Goal: Find specific page/section: Find specific page/section

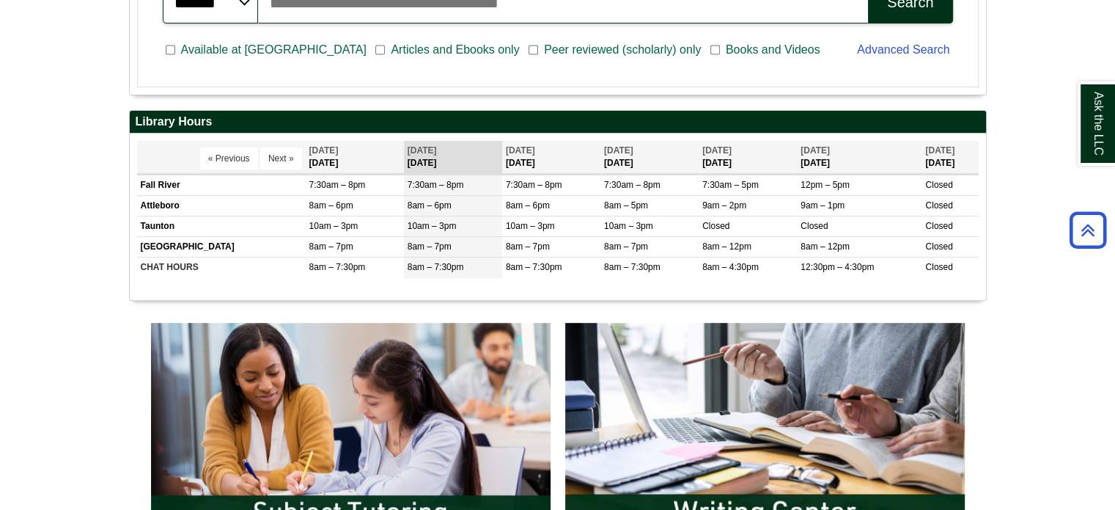
scroll to position [513, 0]
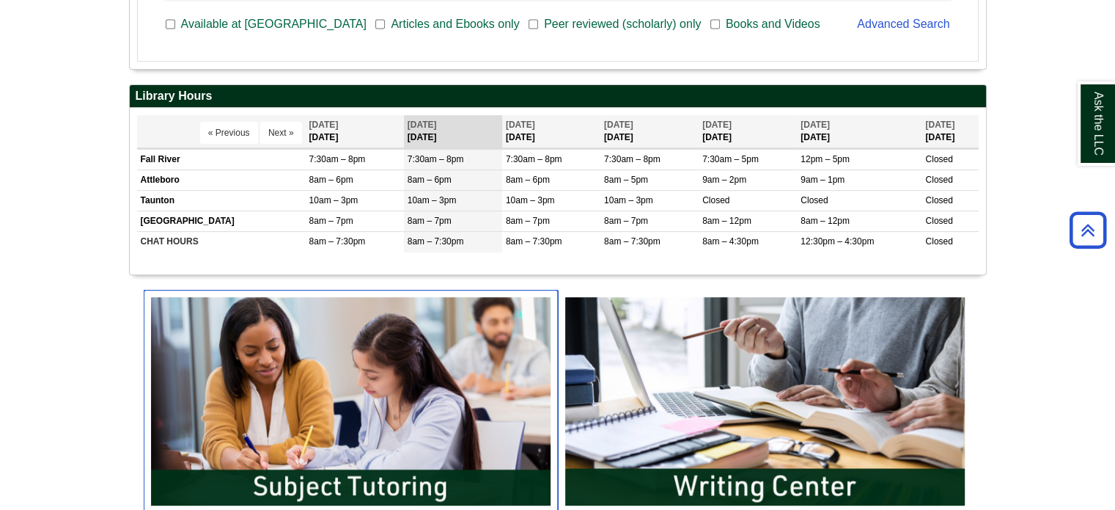
click at [422, 367] on img "slideshow" at bounding box center [351, 401] width 414 height 223
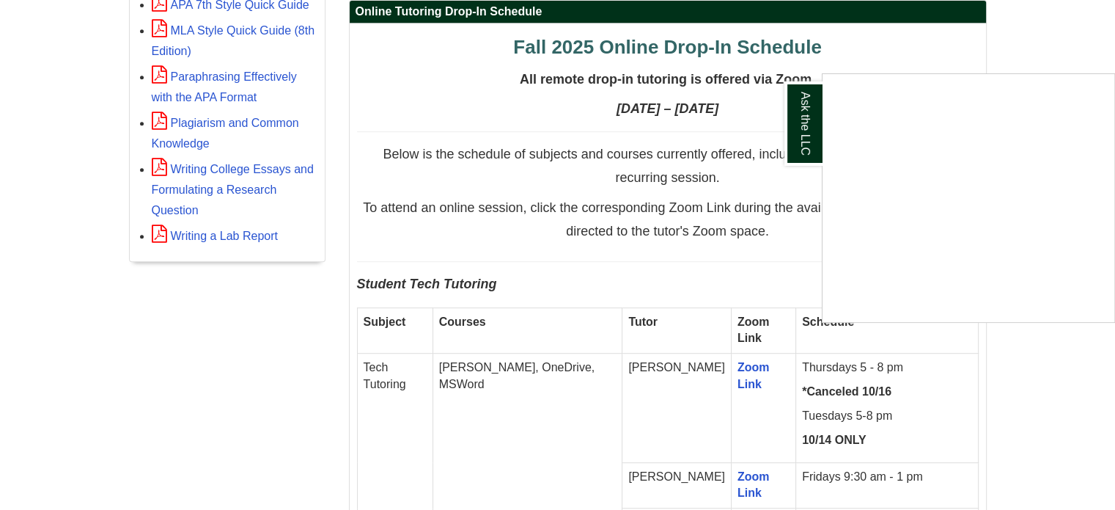
scroll to position [733, 0]
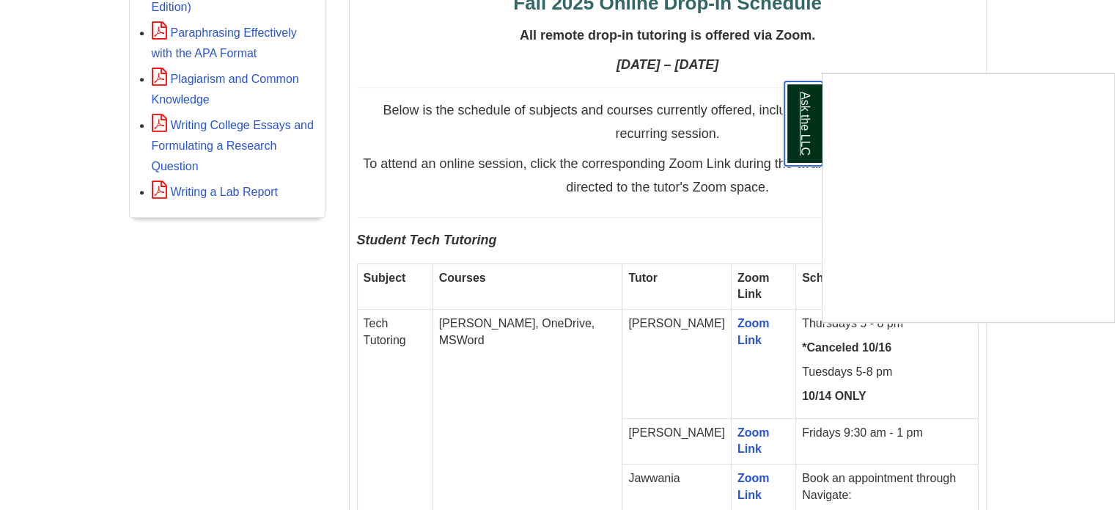
click at [809, 127] on link "Ask the LLC" at bounding box center [804, 123] width 38 height 84
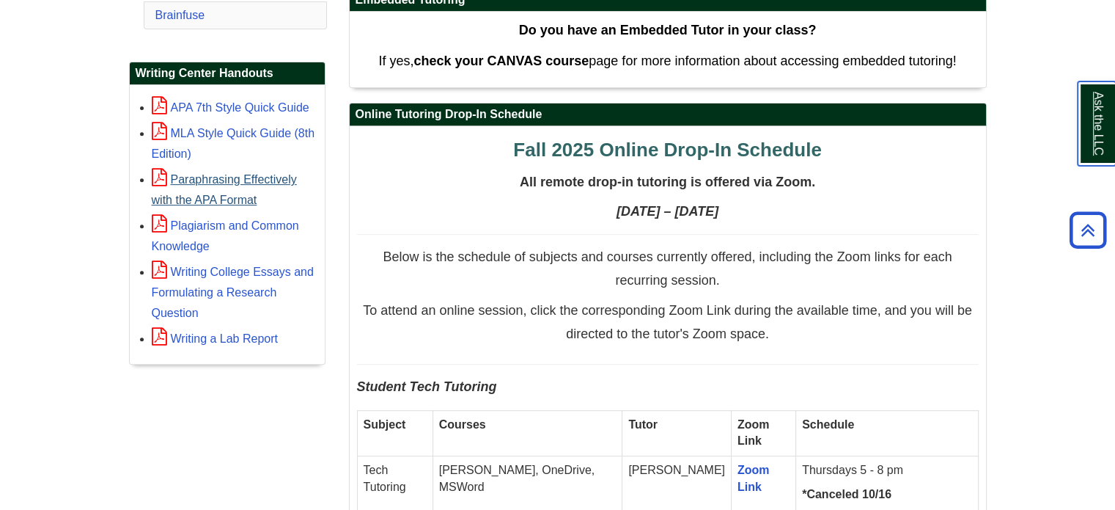
scroll to position [293, 0]
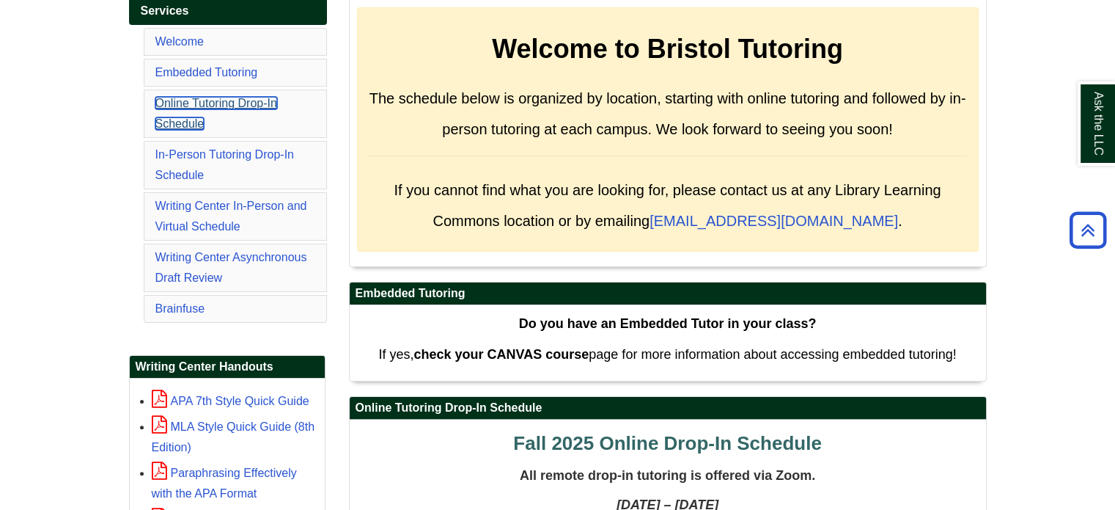
click at [193, 99] on link "Online Tutoring Drop-In Schedule" at bounding box center [216, 113] width 122 height 33
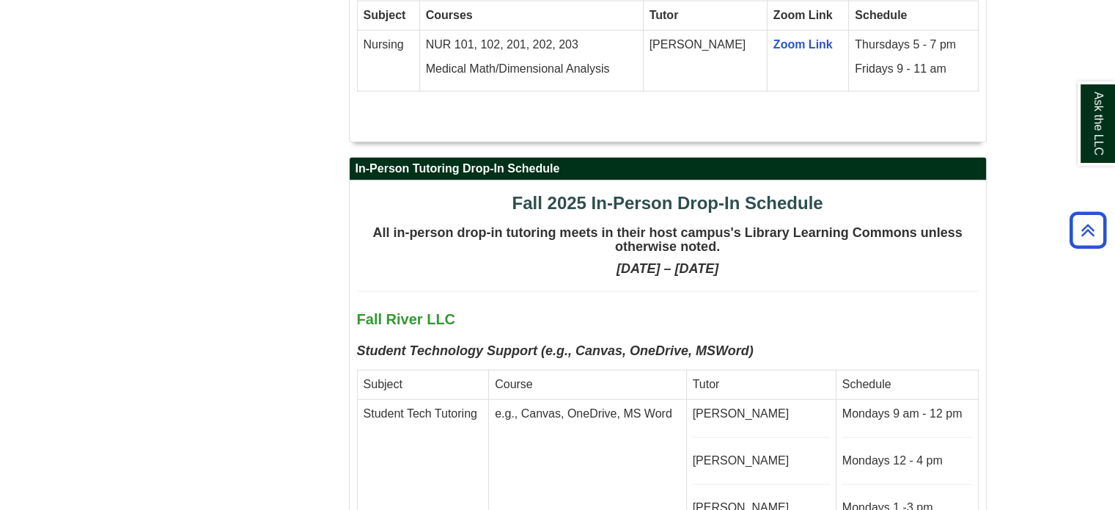
scroll to position [3619, 0]
